Goal: Task Accomplishment & Management: Complete application form

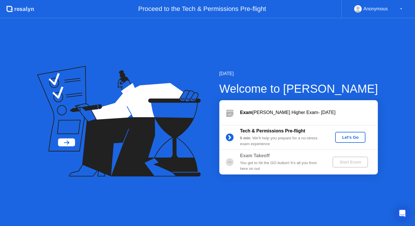
click at [339, 135] on div "Let's Go" at bounding box center [350, 137] width 26 height 5
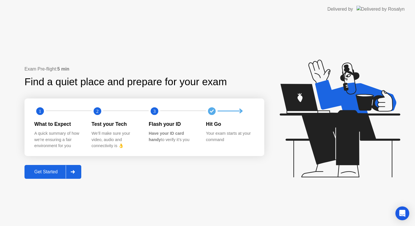
click at [60, 171] on div "Get Started" at bounding box center [45, 171] width 39 height 5
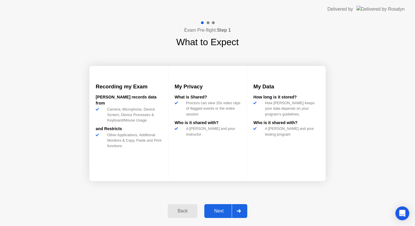
click at [218, 209] on div "Next" at bounding box center [219, 210] width 26 height 5
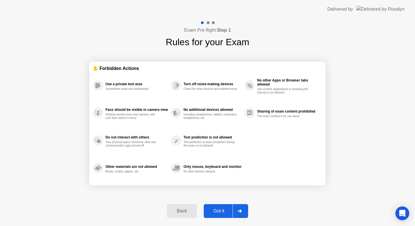
click at [219, 204] on button "Got it" at bounding box center [226, 211] width 44 height 14
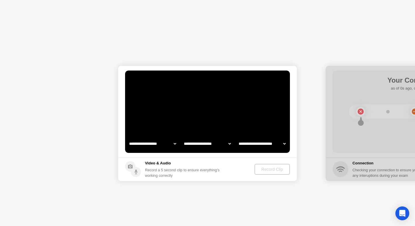
select select "**********"
select select "*******"
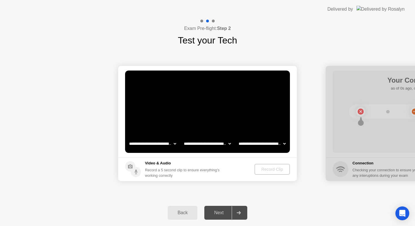
click at [353, 126] on div at bounding box center [414, 123] width 178 height 115
click at [170, 143] on select "**********" at bounding box center [152, 144] width 49 height 12
select select "**********"
click at [198, 145] on select "**********" at bounding box center [207, 144] width 49 height 12
click at [265, 146] on select "**********" at bounding box center [261, 144] width 49 height 12
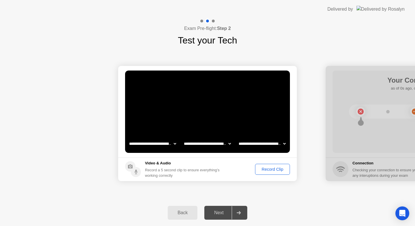
click at [224, 211] on div "Next" at bounding box center [219, 212] width 26 height 5
click at [263, 170] on div "Record Clip" at bounding box center [272, 169] width 31 height 5
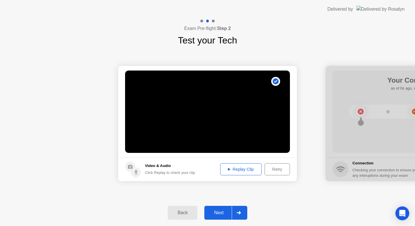
click at [245, 211] on div at bounding box center [238, 212] width 14 height 13
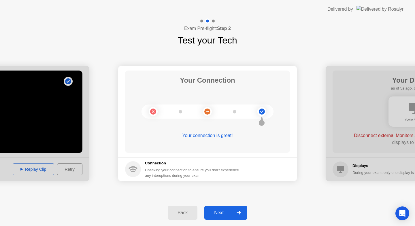
click at [242, 207] on div at bounding box center [238, 212] width 14 height 13
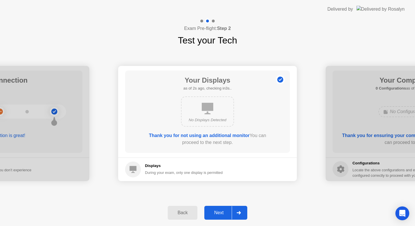
click at [189, 208] on button "Back" at bounding box center [183, 213] width 30 height 14
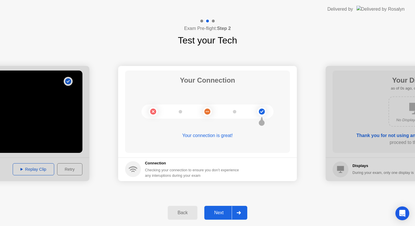
click at [189, 208] on button "Back" at bounding box center [183, 213] width 30 height 14
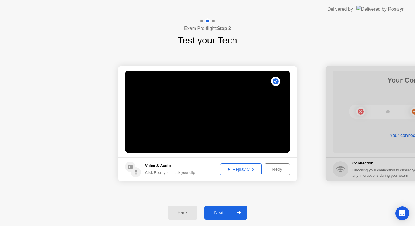
click at [280, 85] on icon "Success Clip is correctly recorded." at bounding box center [275, 81] width 9 height 9
click at [242, 167] on div "Replay Clip" at bounding box center [240, 169] width 37 height 5
click at [240, 168] on div "Replay Clip" at bounding box center [240, 169] width 37 height 5
click at [190, 211] on div "Back" at bounding box center [182, 212] width 26 height 5
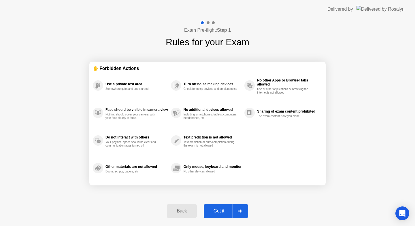
click at [210, 212] on div "Got it" at bounding box center [218, 210] width 27 height 5
select select "**********"
select select "*******"
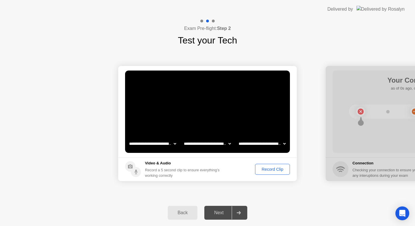
click at [271, 168] on div "Record Clip" at bounding box center [272, 169] width 31 height 5
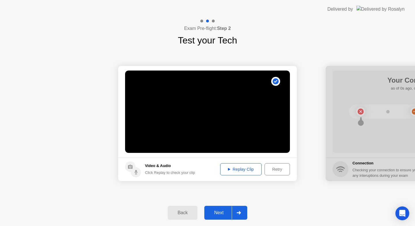
click at [231, 216] on div at bounding box center [238, 212] width 14 height 13
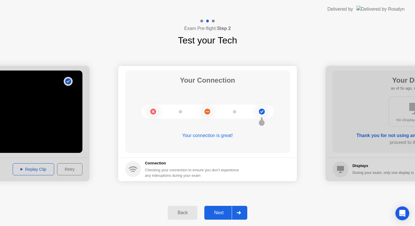
click at [222, 208] on button "Next" at bounding box center [225, 213] width 43 height 14
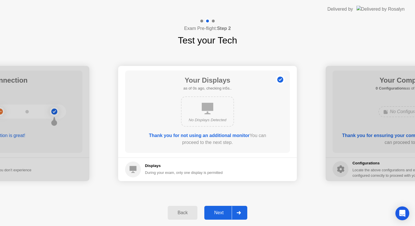
click at [223, 207] on button "Next" at bounding box center [225, 213] width 43 height 14
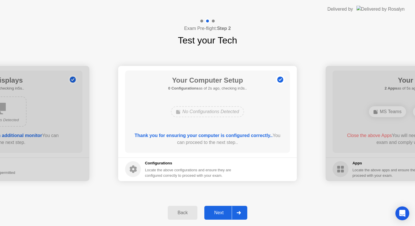
click at [223, 210] on div "Next" at bounding box center [219, 212] width 26 height 5
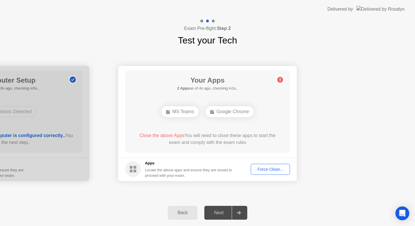
click at [231, 112] on div "Google Chrome" at bounding box center [229, 111] width 48 height 11
click at [231, 114] on div "Google Chrome" at bounding box center [229, 111] width 48 height 11
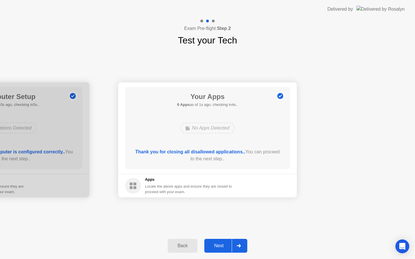
click at [230, 247] on div "Next" at bounding box center [219, 245] width 26 height 5
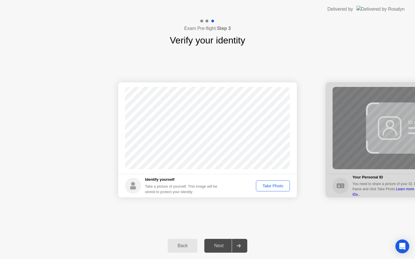
click at [277, 187] on div "Take Photo" at bounding box center [273, 186] width 30 height 5
click at [277, 187] on div "Retake" at bounding box center [276, 186] width 22 height 5
click at [277, 187] on div "Take Photo" at bounding box center [273, 186] width 30 height 5
click at [232, 243] on div at bounding box center [238, 245] width 14 height 13
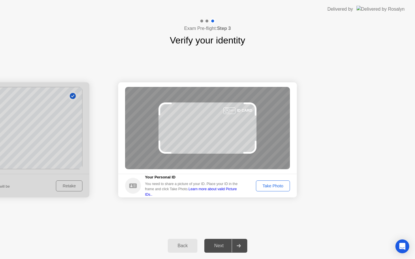
click at [270, 185] on div "Take Photo" at bounding box center [273, 186] width 30 height 5
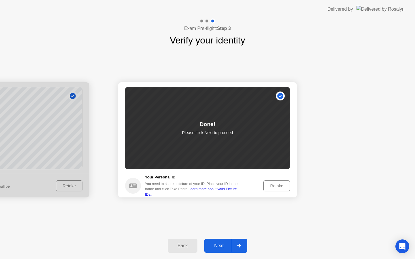
click at [225, 243] on div "Next" at bounding box center [219, 245] width 26 height 5
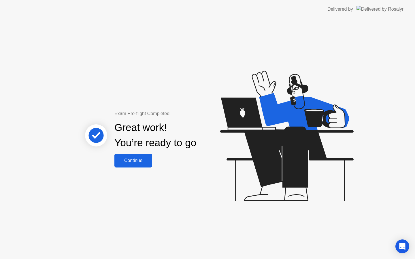
click at [138, 159] on div "Continue" at bounding box center [133, 160] width 34 height 5
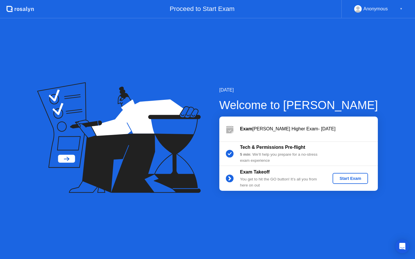
click at [337, 179] on div "Start Exam" at bounding box center [350, 178] width 31 height 5
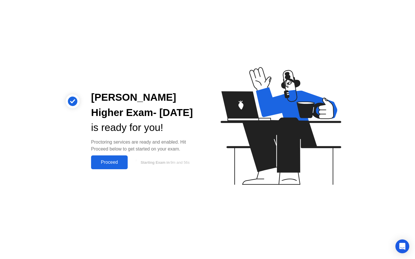
click at [114, 160] on div "Proceed" at bounding box center [109, 162] width 33 height 5
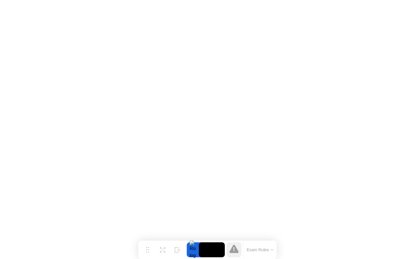
click at [247, 249] on button "Exam Rules" at bounding box center [260, 249] width 31 height 5
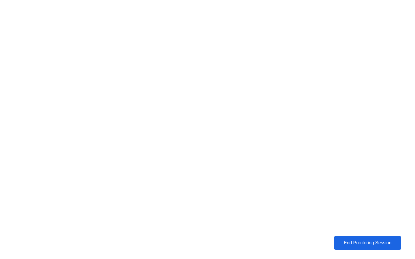
click at [341, 240] on div "End Proctoring Session" at bounding box center [367, 242] width 64 height 5
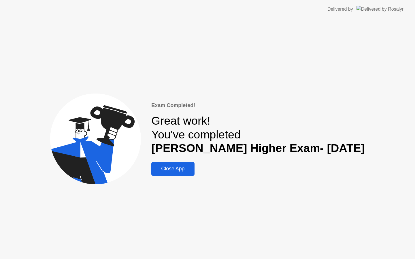
click at [185, 170] on div "Close App" at bounding box center [172, 169] width 39 height 6
